Goal: Task Accomplishment & Management: Use online tool/utility

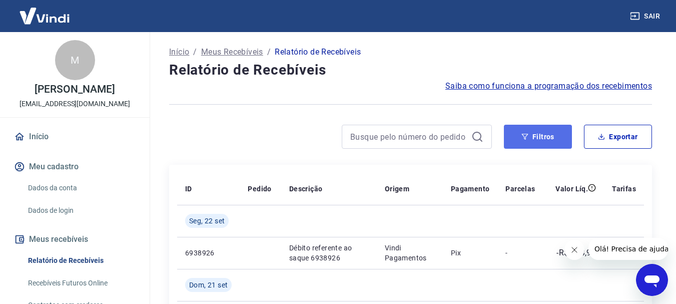
click at [525, 138] on icon "button" at bounding box center [525, 137] width 7 height 6
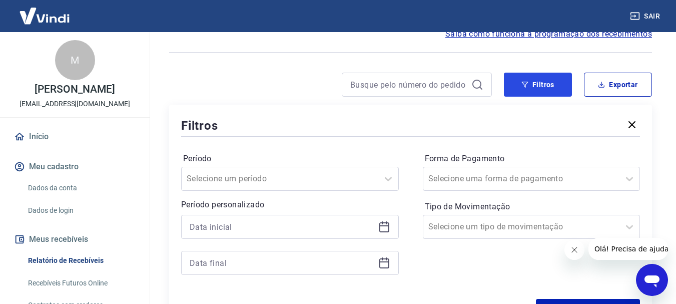
scroll to position [100, 0]
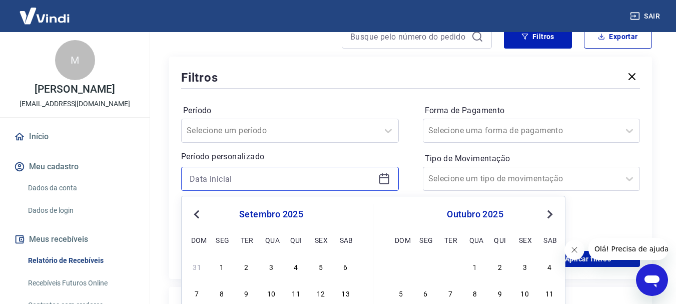
click at [214, 175] on input at bounding box center [282, 178] width 185 height 15
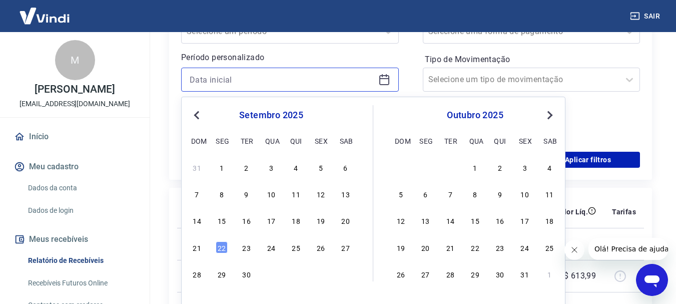
scroll to position [200, 0]
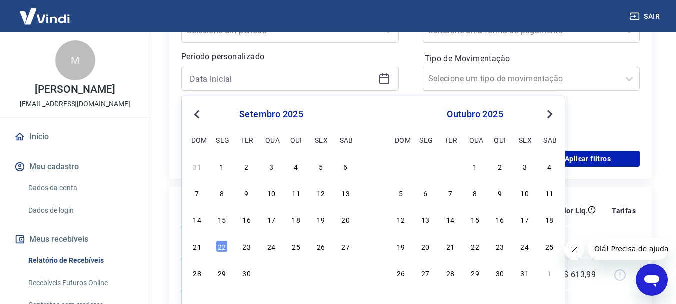
click at [198, 112] on span "Previous Month" at bounding box center [198, 114] width 0 height 12
click at [198, 116] on span "Previous Month" at bounding box center [198, 114] width 0 height 12
click at [247, 167] on div "1" at bounding box center [247, 166] width 12 height 12
type input "01/07/2025"
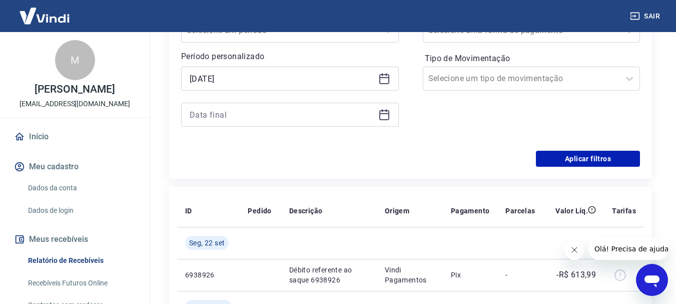
click at [551, 115] on div "Forma de Pagamento Selecione uma forma de pagamento Tipo de Movimentação Seleci…" at bounding box center [532, 71] width 218 height 136
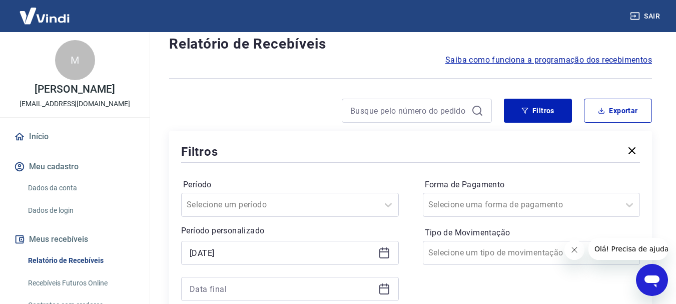
scroll to position [50, 0]
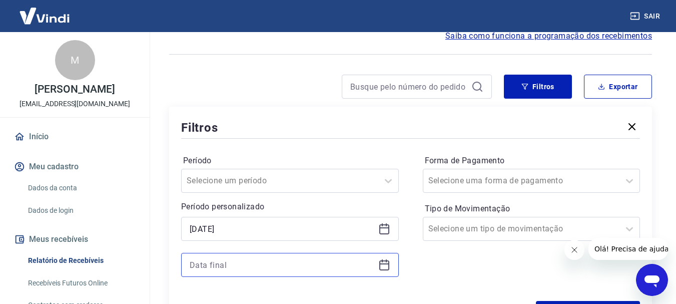
click at [316, 261] on input at bounding box center [282, 264] width 185 height 15
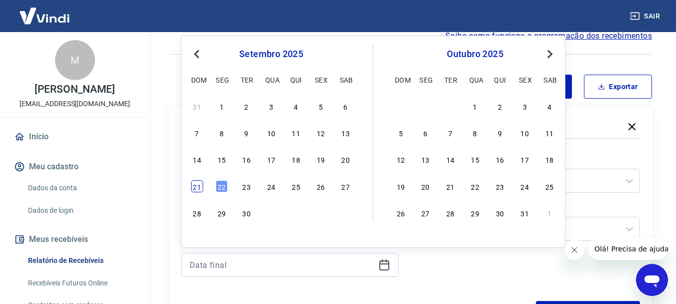
click at [199, 188] on div "21" at bounding box center [197, 186] width 12 height 12
type input "21/09/2025"
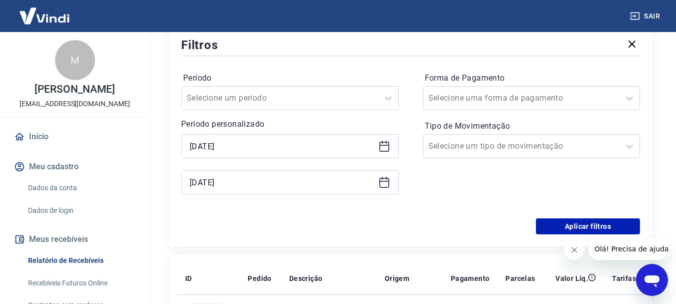
scroll to position [150, 0]
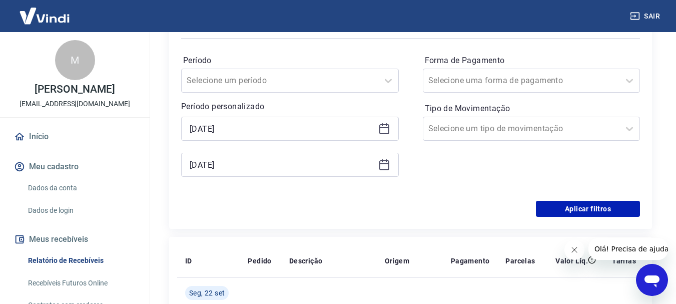
click at [571, 246] on icon "Fechar mensagem da empresa" at bounding box center [574, 250] width 8 height 8
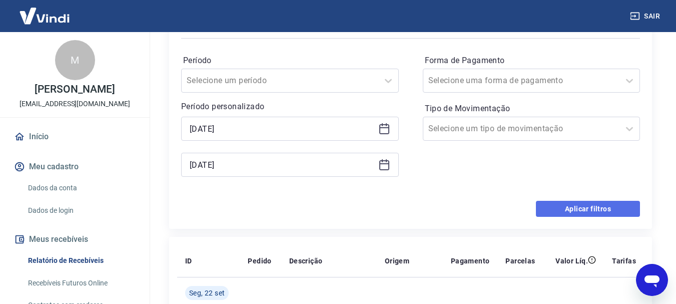
click at [578, 209] on button "Aplicar filtros" at bounding box center [588, 209] width 104 height 16
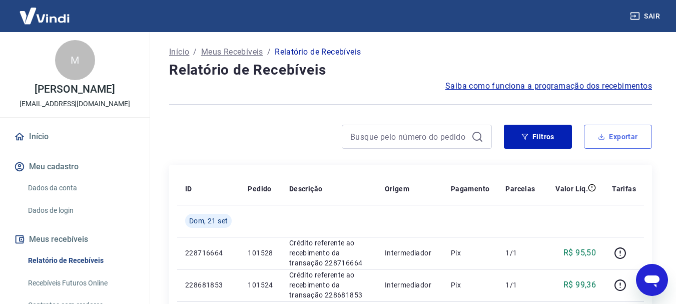
click at [627, 146] on button "Exportar" at bounding box center [618, 137] width 68 height 24
type input "01/07/2025"
type input "21/09/2025"
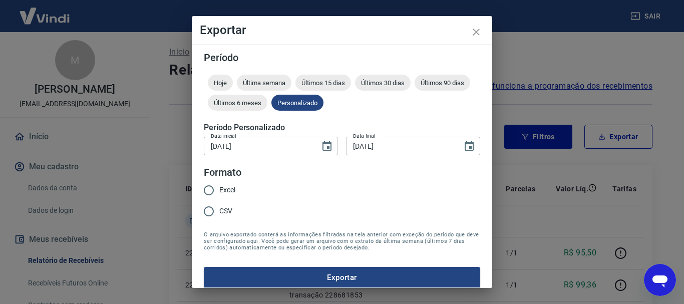
click at [237, 149] on input "01/07/2025" at bounding box center [258, 146] width 109 height 19
drag, startPoint x: 221, startPoint y: 145, endPoint x: 229, endPoint y: 146, distance: 7.5
click at [229, 146] on input "01/07/2025" at bounding box center [258, 146] width 109 height 19
type input "01/08/2025"
click at [267, 176] on form "Período Hoje Última semana Últimos 15 dias Últimos 30 dias Últimos 90 dias Últi…" at bounding box center [342, 170] width 276 height 235
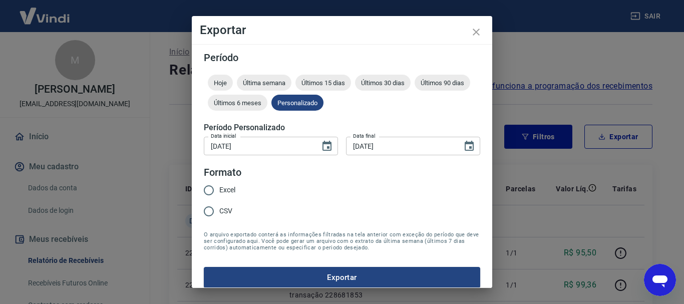
click at [224, 189] on span "Excel" at bounding box center [227, 190] width 16 height 11
click at [219, 189] on input "Excel" at bounding box center [208, 190] width 21 height 21
radio input "true"
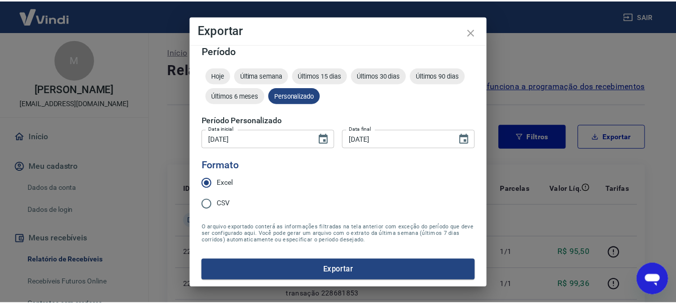
scroll to position [9, 0]
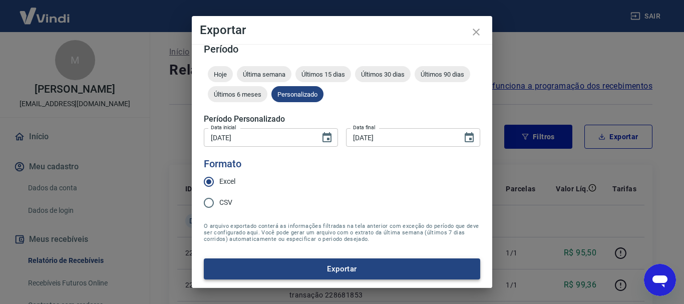
click at [365, 268] on button "Exportar" at bounding box center [342, 268] width 276 height 21
